Goal: Task Accomplishment & Management: Use online tool/utility

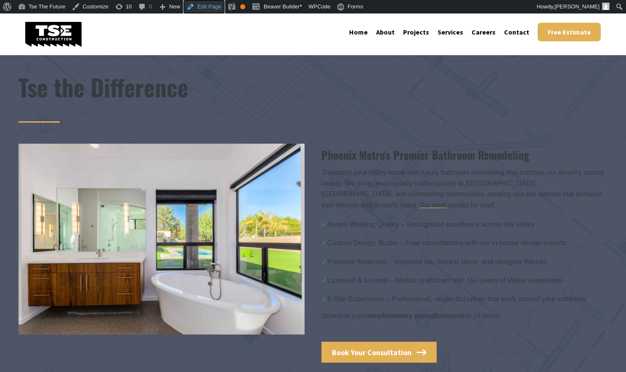
click at [202, 3] on link "Edit Page" at bounding box center [204, 6] width 41 height 13
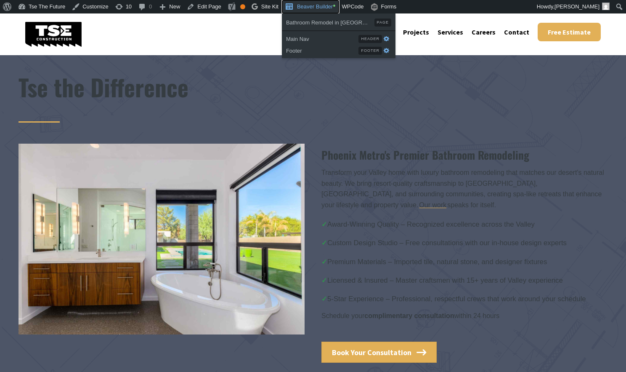
click at [312, 5] on link "Beaver Builder •" at bounding box center [310, 6] width 57 height 13
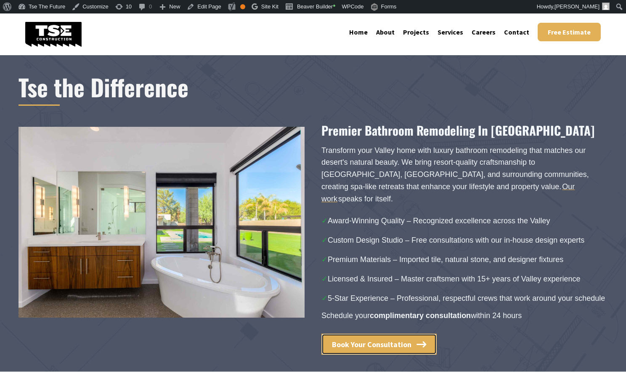
click at [351, 339] on span "Book Your Consultation" at bounding box center [372, 344] width 80 height 10
click at [200, 9] on link "Edit Page" at bounding box center [204, 6] width 41 height 13
click at [369, 339] on span "Book Your Consultation" at bounding box center [372, 344] width 80 height 10
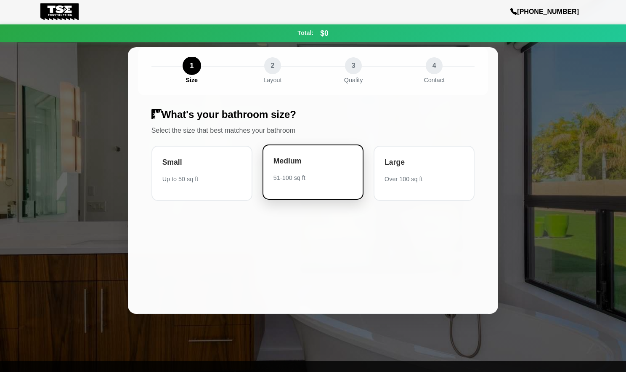
click at [298, 180] on div "51-100 sq ft" at bounding box center [313, 177] width 79 height 8
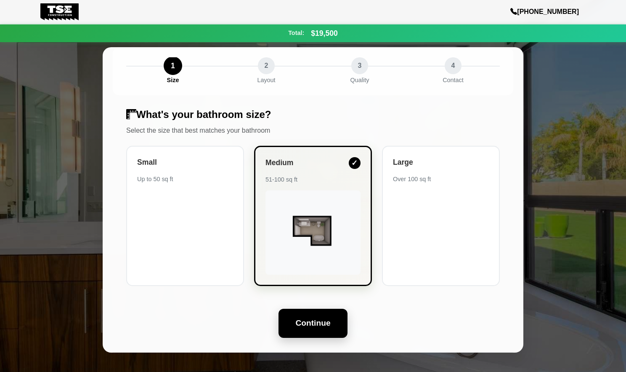
click at [309, 312] on button "Continue" at bounding box center [313, 323] width 69 height 29
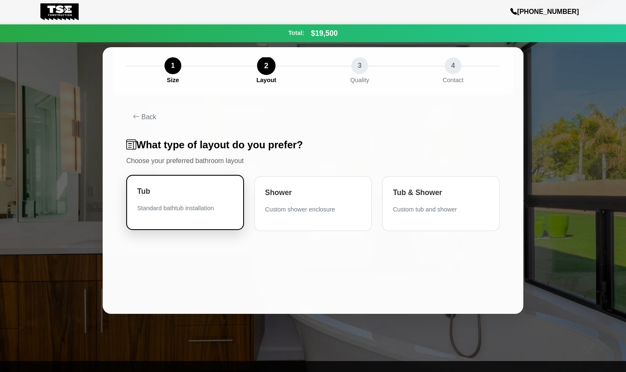
click at [208, 216] on div "Tub Standard bathtub installation" at bounding box center [185, 202] width 118 height 55
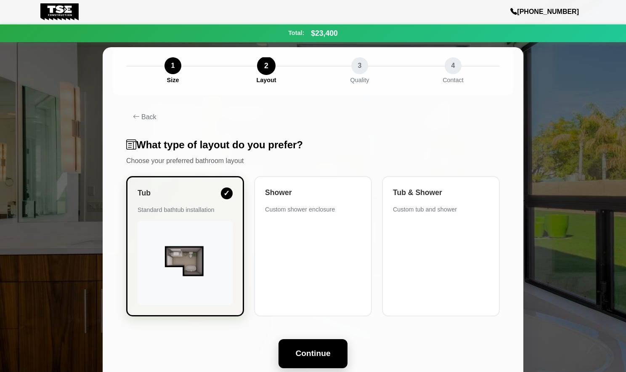
click at [301, 345] on button "Continue" at bounding box center [313, 353] width 69 height 29
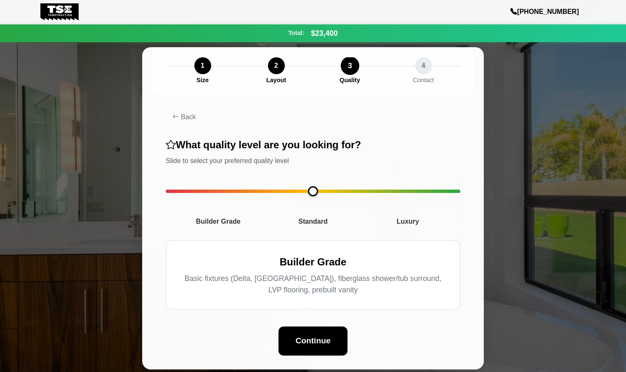
drag, startPoint x: 163, startPoint y: 190, endPoint x: 176, endPoint y: 195, distance: 13.5
click at [171, 193] on div "Back What quality level are you looking for? Slide to select your preferred qua…" at bounding box center [313, 232] width 322 height 274
drag, startPoint x: 173, startPoint y: 194, endPoint x: 309, endPoint y: 200, distance: 136.1
type input "*"
click at [309, 193] on input "range" at bounding box center [313, 190] width 295 height 3
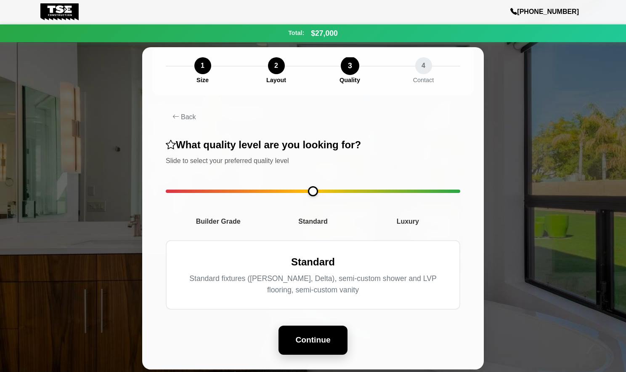
click at [307, 341] on button "Continue" at bounding box center [313, 339] width 69 height 29
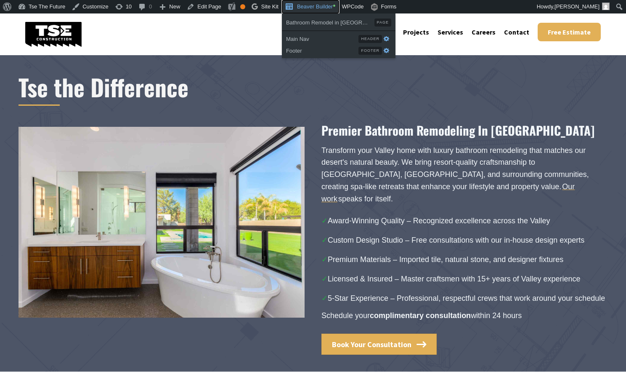
click at [308, 7] on link "Beaver Builder •" at bounding box center [310, 6] width 57 height 13
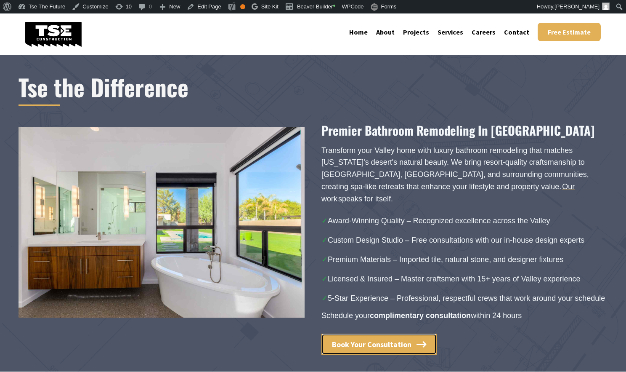
click at [362, 339] on span "Book Your Consultation" at bounding box center [372, 344] width 80 height 10
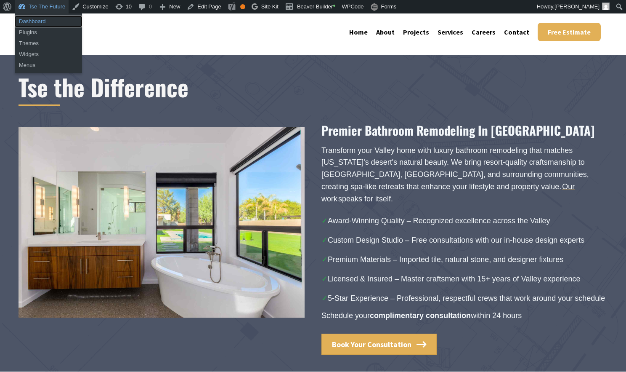
click at [40, 21] on link "Dashboard" at bounding box center [48, 21] width 67 height 11
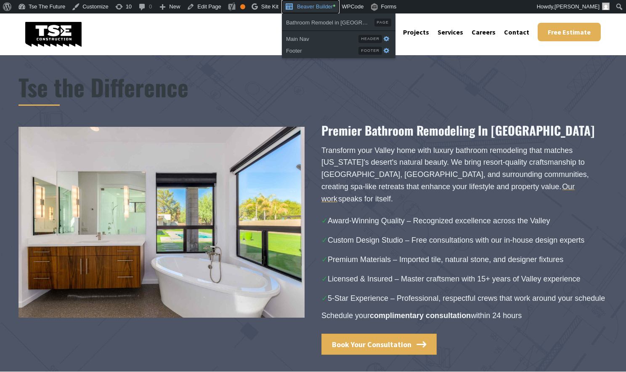
click at [312, 8] on link "Beaver Builder •" at bounding box center [310, 6] width 57 height 13
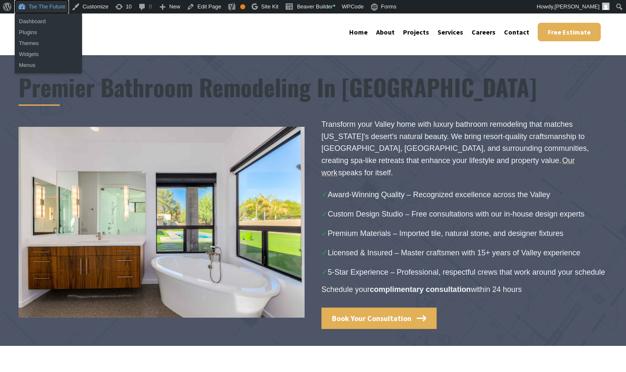
click at [29, 5] on link "Tse The Future" at bounding box center [42, 6] width 54 height 13
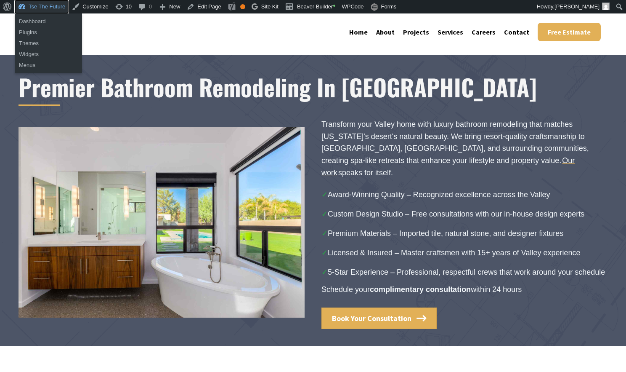
click at [40, 7] on link "Tse The Future" at bounding box center [42, 6] width 54 height 13
